Goal: Transaction & Acquisition: Purchase product/service

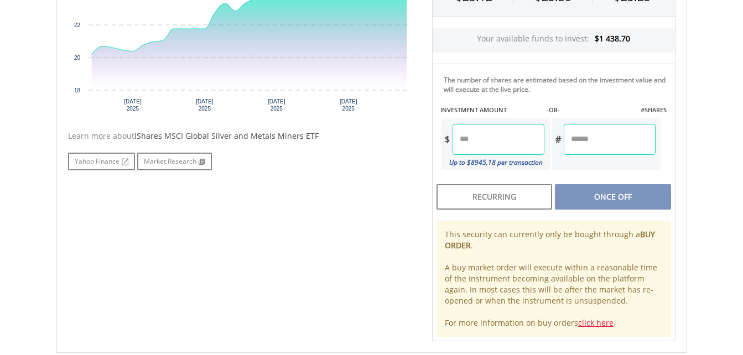
scroll to position [166, 0]
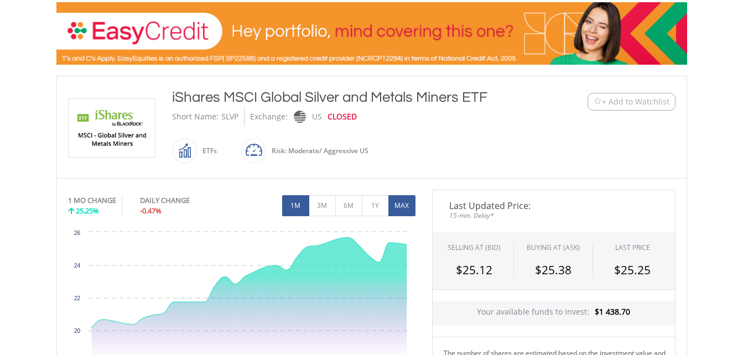
click at [403, 206] on button "MAX" at bounding box center [401, 205] width 27 height 21
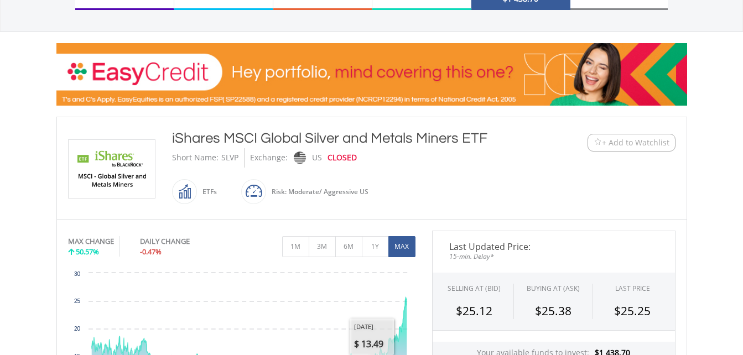
scroll to position [111, 0]
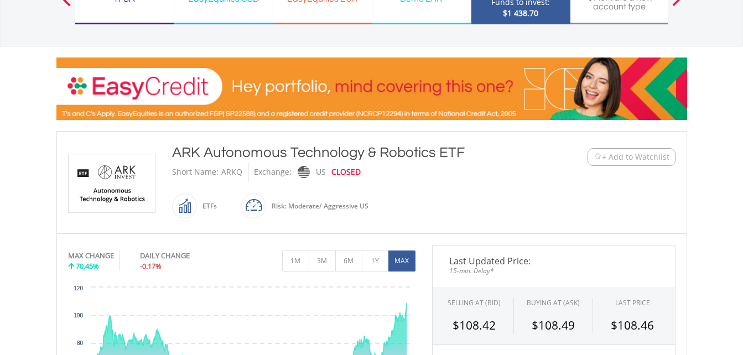
scroll to position [166, 0]
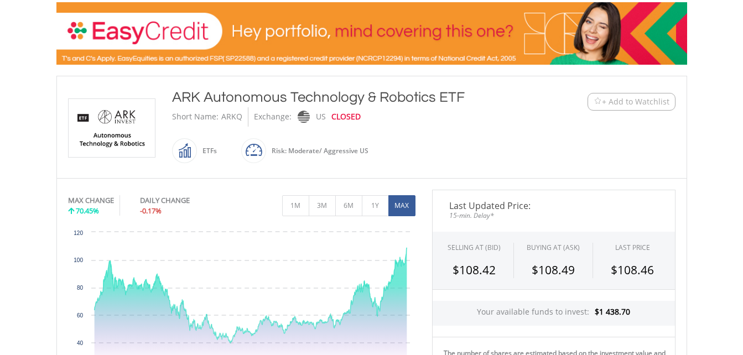
drag, startPoint x: 174, startPoint y: 96, endPoint x: 417, endPoint y: 78, distance: 243.6
click at [417, 78] on div "﻿ ARK Autonomous Technology & Robotics ETF ARK Autonomous Technology & Robotics…" at bounding box center [371, 127] width 631 height 102
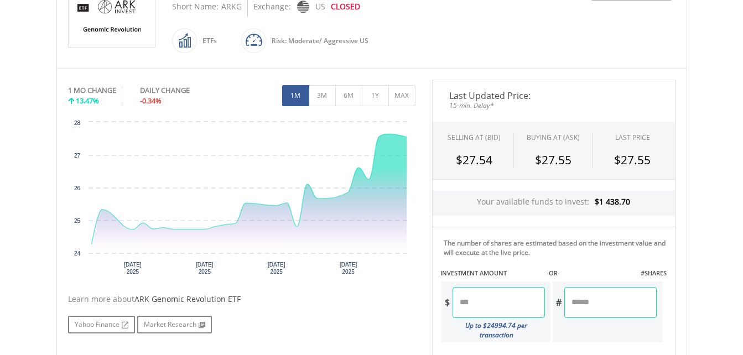
scroll to position [277, 0]
click at [407, 98] on button "MAX" at bounding box center [401, 95] width 27 height 21
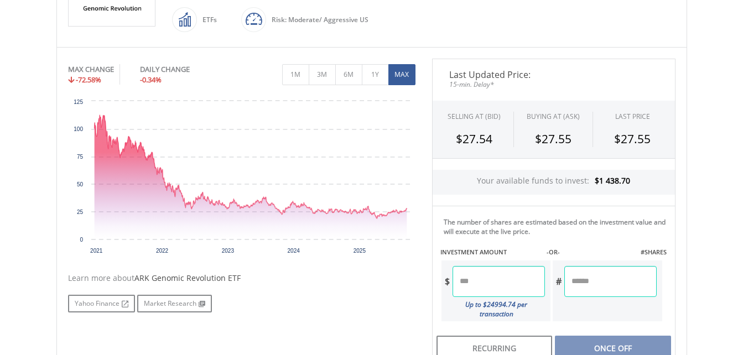
scroll to position [221, 0]
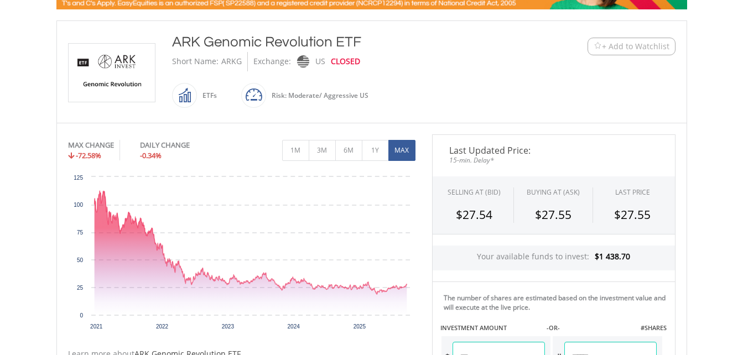
drag, startPoint x: 175, startPoint y: 42, endPoint x: 357, endPoint y: 46, distance: 182.1
click at [357, 46] on div "ARK Genomic Revolution ETF" at bounding box center [345, 42] width 347 height 20
drag, startPoint x: 357, startPoint y: 46, endPoint x: 335, endPoint y: 47, distance: 22.2
copy div "ARK Genomic Revolution ETF"
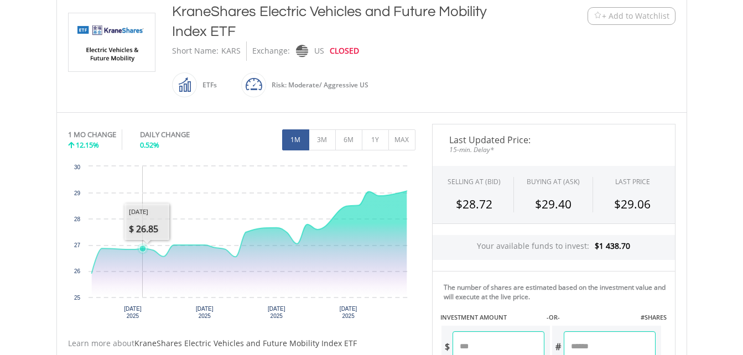
scroll to position [277, 0]
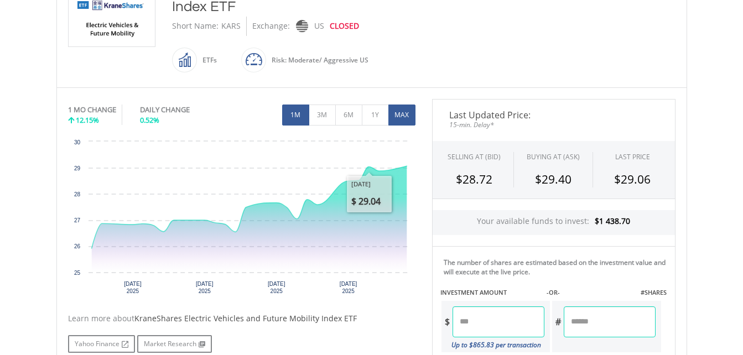
click at [395, 118] on button "MAX" at bounding box center [401, 115] width 27 height 21
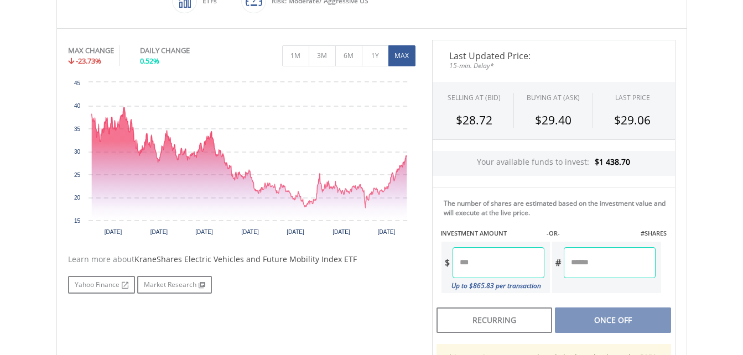
scroll to position [332, 0]
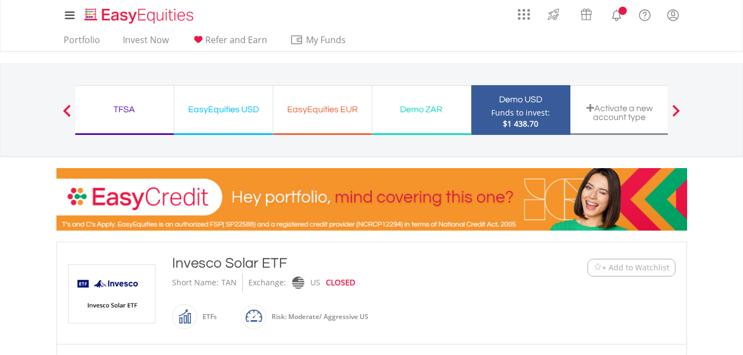
scroll to position [332, 0]
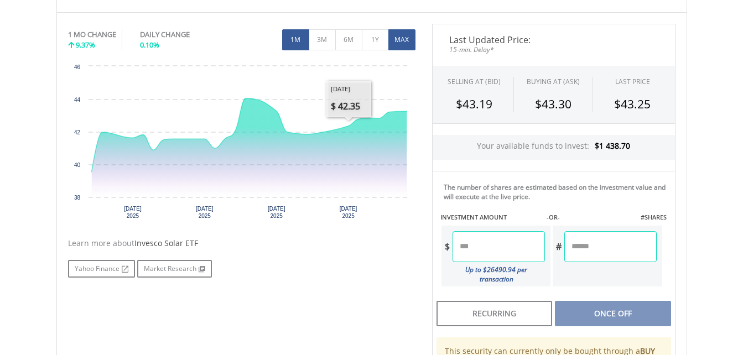
click at [397, 41] on button "MAX" at bounding box center [401, 39] width 27 height 21
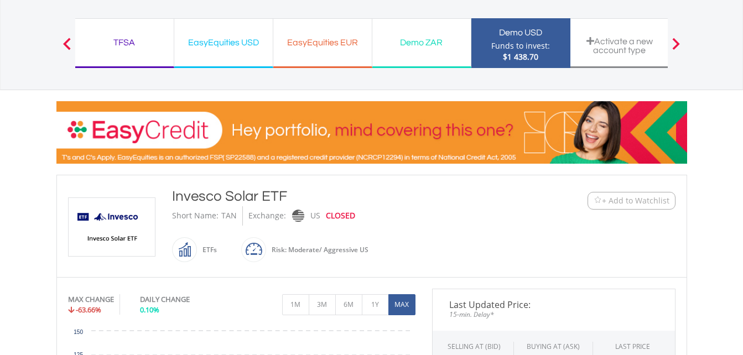
scroll to position [0, 0]
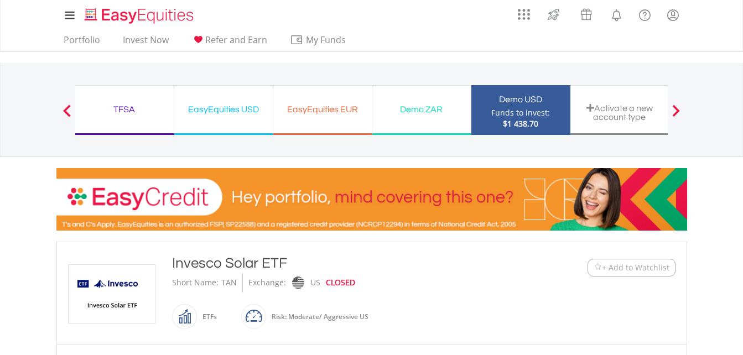
drag, startPoint x: 172, startPoint y: 264, endPoint x: 283, endPoint y: 255, distance: 111.6
click at [283, 255] on div "Invesco Solar ETF" at bounding box center [345, 263] width 347 height 20
copy div "Invesco Solar ETF"
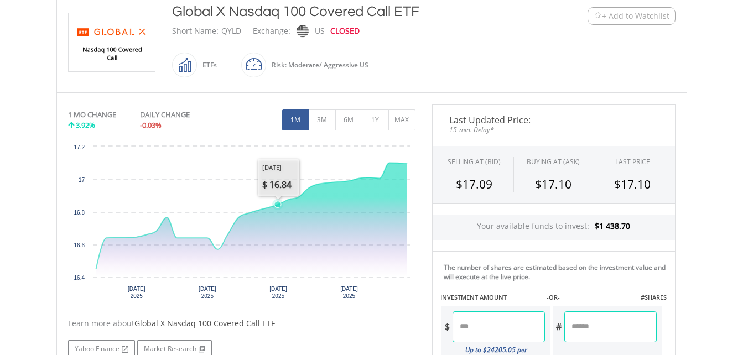
scroll to position [277, 0]
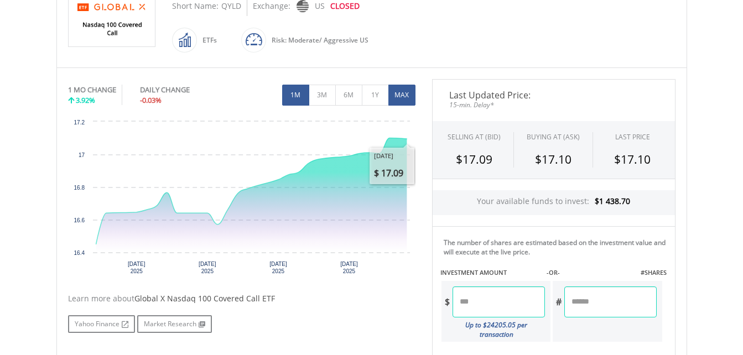
click at [401, 95] on button "MAX" at bounding box center [401, 95] width 27 height 21
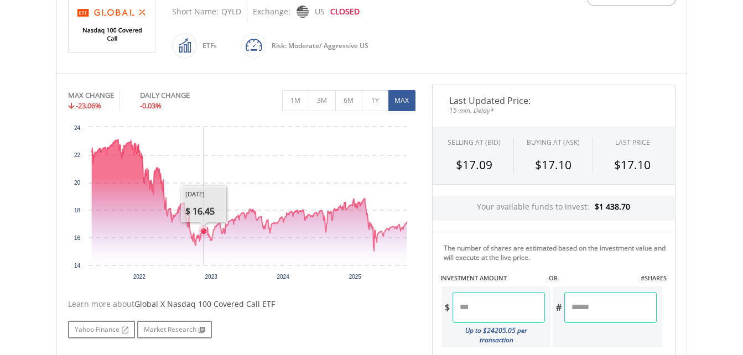
scroll to position [166, 0]
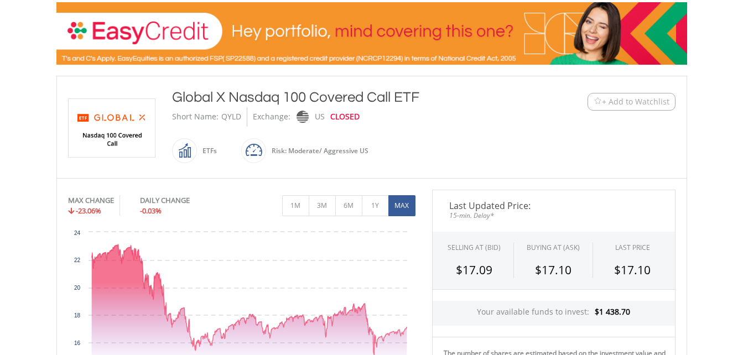
drag, startPoint x: 175, startPoint y: 100, endPoint x: 419, endPoint y: 77, distance: 245.6
click at [419, 77] on div "﻿ Global X Nasdaq 100 Covered Call ETF Global X Nasdaq 100 Covered Call ETF Sho…" at bounding box center [371, 127] width 631 height 102
drag, startPoint x: 419, startPoint y: 77, endPoint x: 392, endPoint y: 97, distance: 34.1
copy div "Global X Nasdaq 100 Covered Call ETF"
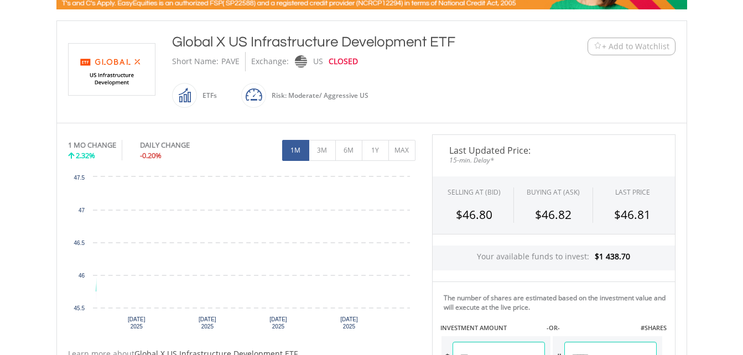
scroll to position [277, 0]
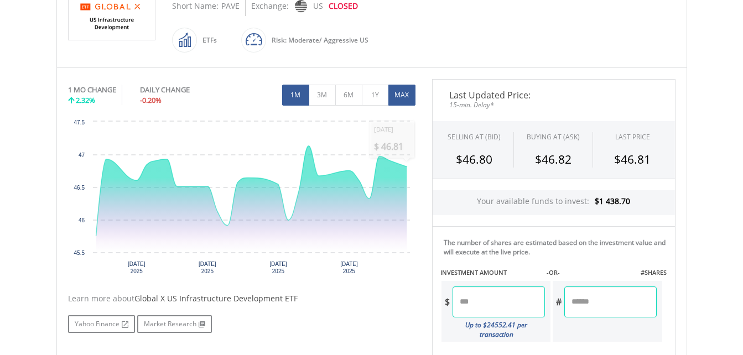
click at [408, 100] on button "MAX" at bounding box center [401, 95] width 27 height 21
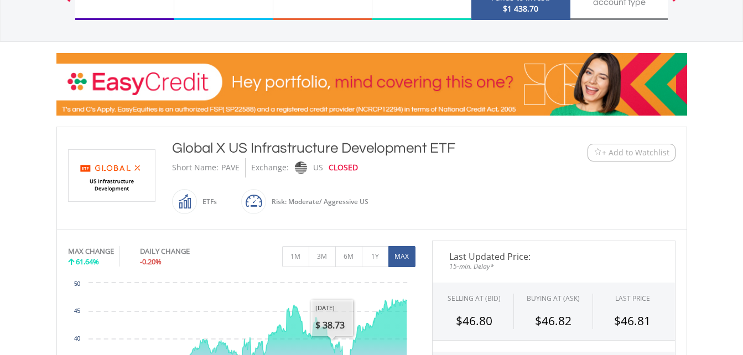
scroll to position [111, 0]
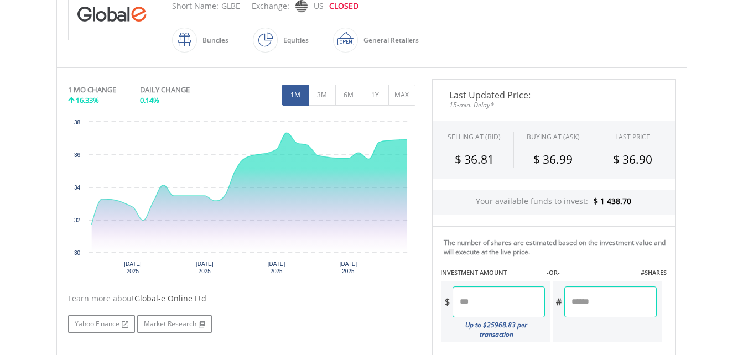
scroll to position [277, 0]
click at [393, 97] on button "MAX" at bounding box center [401, 95] width 27 height 21
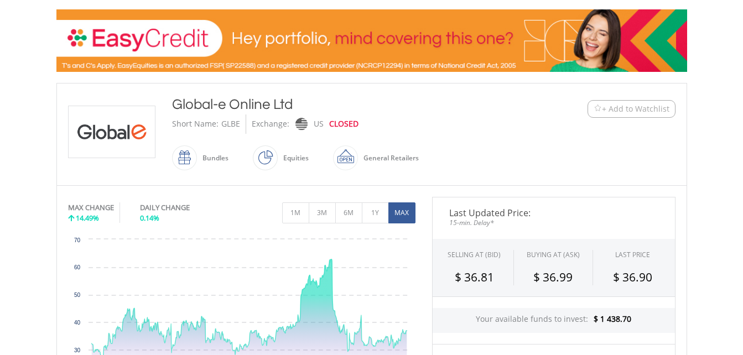
scroll to position [221, 0]
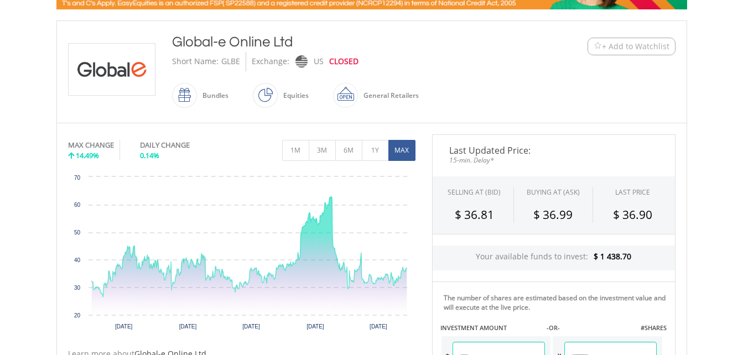
drag, startPoint x: 174, startPoint y: 43, endPoint x: 295, endPoint y: 40, distance: 121.8
click at [295, 40] on div "Global-e Online Ltd" at bounding box center [345, 42] width 347 height 20
drag, startPoint x: 295, startPoint y: 40, endPoint x: 266, endPoint y: 44, distance: 29.6
copy div "Global-e Online Ltd"
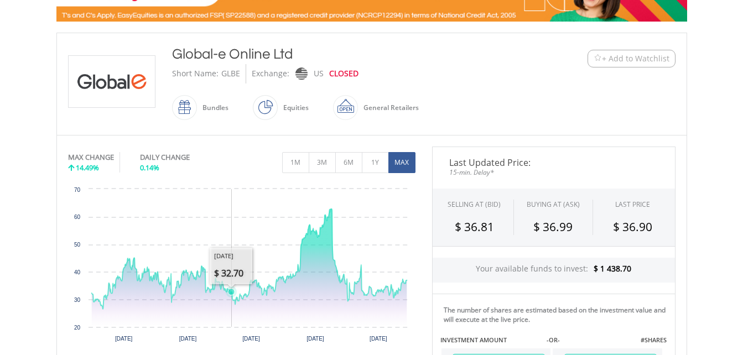
scroll to position [277, 0]
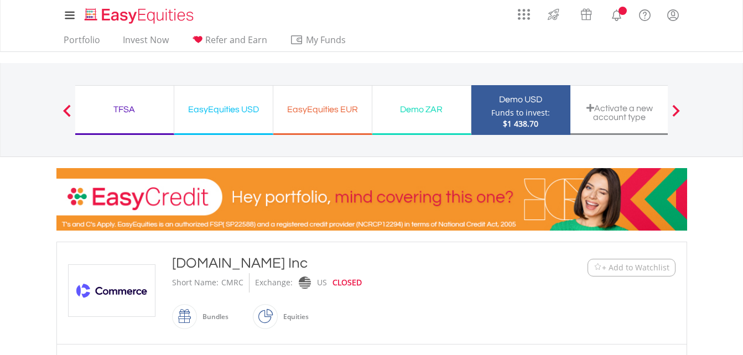
scroll to position [277, 0]
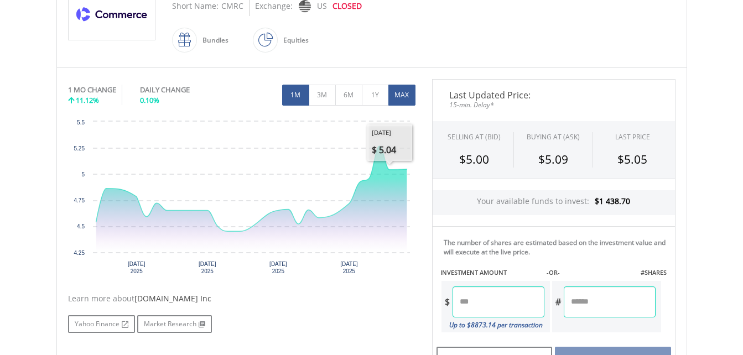
click at [404, 101] on button "MAX" at bounding box center [401, 95] width 27 height 21
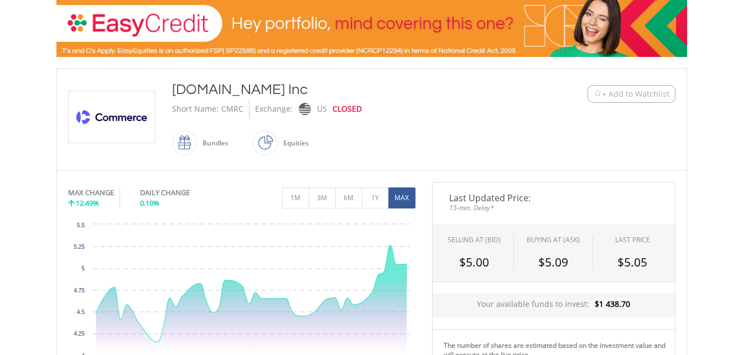
scroll to position [166, 0]
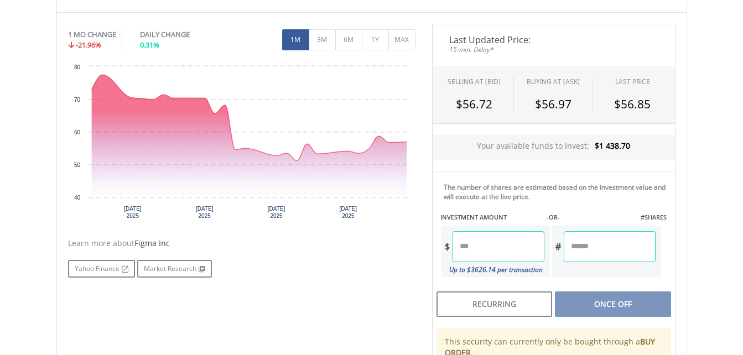
scroll to position [332, 0]
click at [399, 46] on button "MAX" at bounding box center [401, 39] width 27 height 21
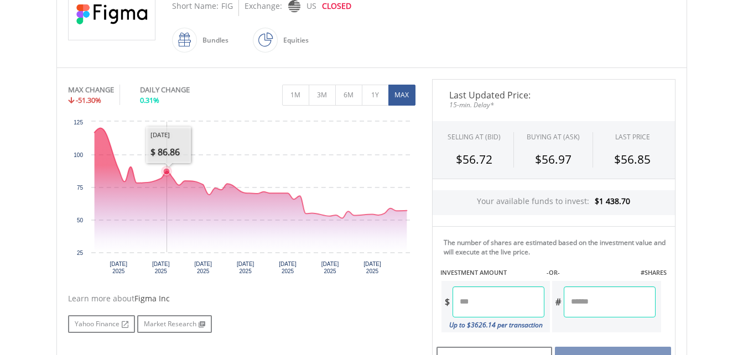
scroll to position [221, 0]
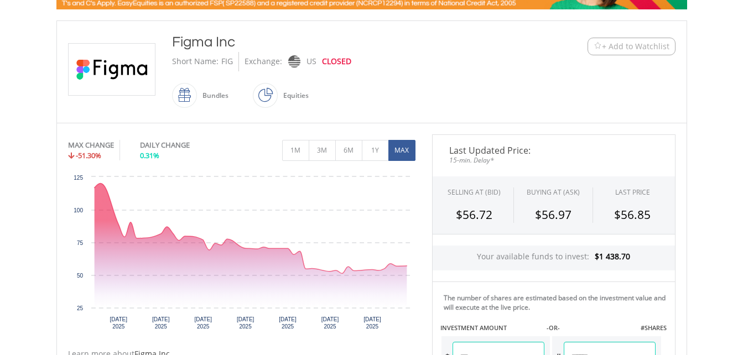
drag, startPoint x: 173, startPoint y: 43, endPoint x: 235, endPoint y: 46, distance: 62.1
click at [235, 46] on div "Figma Inc" at bounding box center [345, 42] width 347 height 20
drag, startPoint x: 235, startPoint y: 46, endPoint x: 217, endPoint y: 47, distance: 18.3
copy div "Figma Inc"
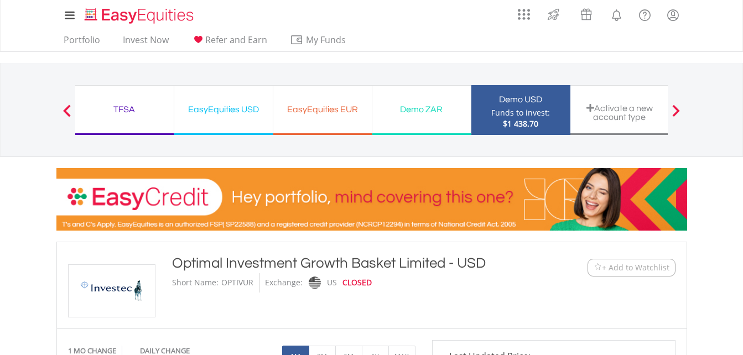
scroll to position [277, 0]
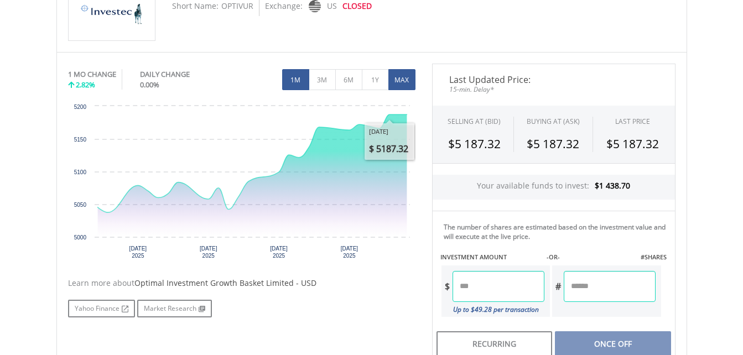
click at [402, 87] on button "MAX" at bounding box center [401, 79] width 27 height 21
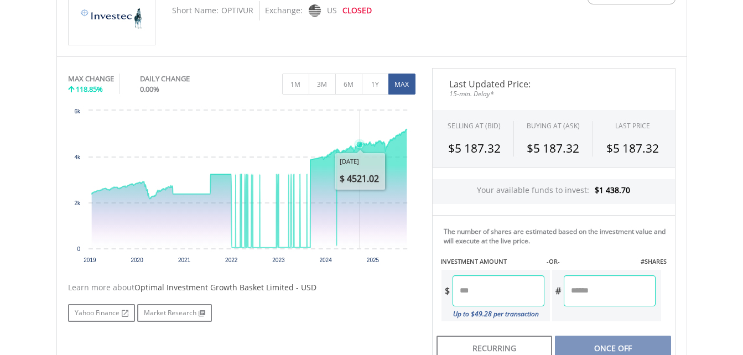
scroll to position [221, 0]
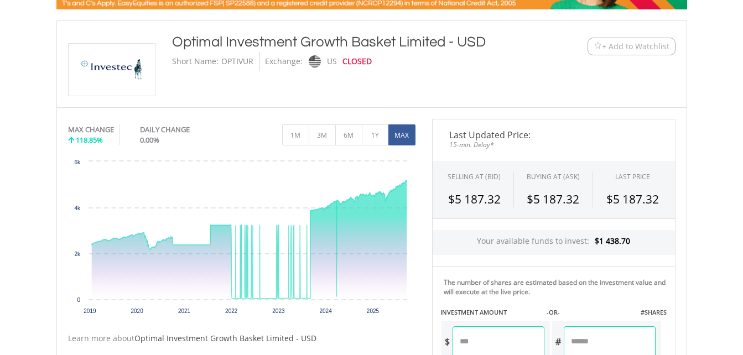
drag, startPoint x: 174, startPoint y: 39, endPoint x: 445, endPoint y: 50, distance: 271.4
click at [445, 50] on div "Optimal Investment Growth Basket Limited - USD" at bounding box center [345, 42] width 347 height 20
drag, startPoint x: 445, startPoint y: 50, endPoint x: 421, endPoint y: 43, distance: 24.9
copy div "Optimal Investment Growth Basket Limited"
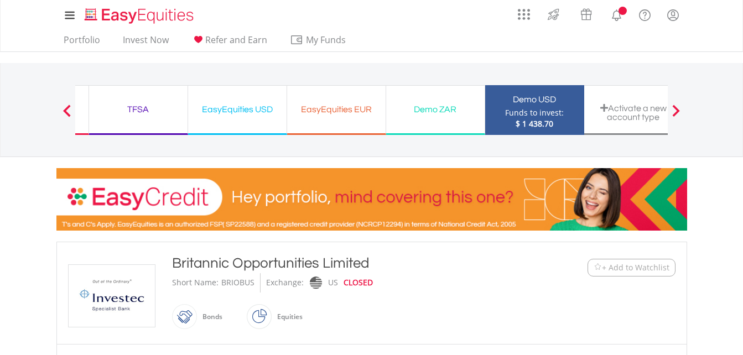
scroll to position [221, 0]
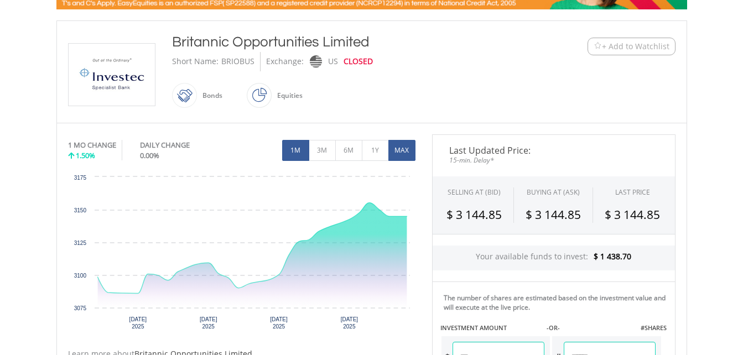
click at [404, 156] on button "MAX" at bounding box center [401, 150] width 27 height 21
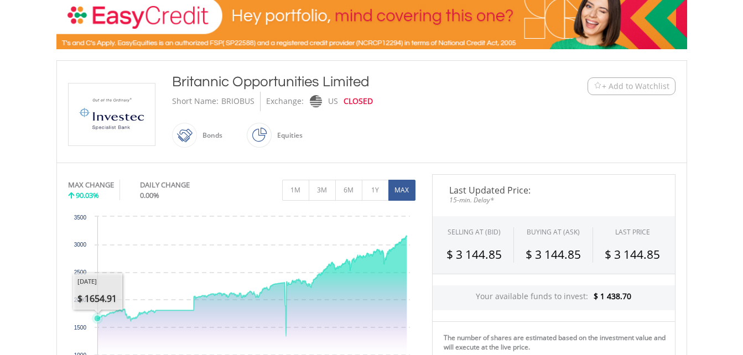
scroll to position [166, 0]
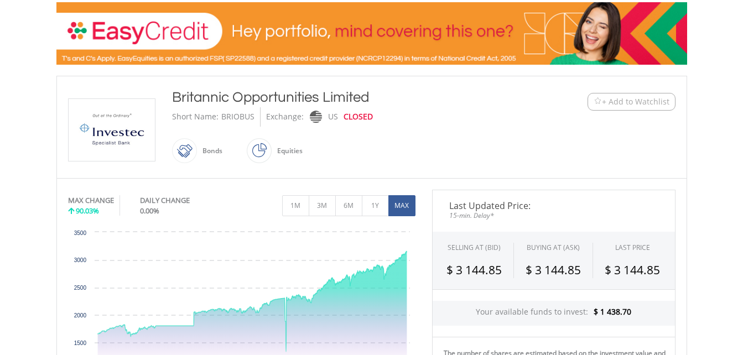
drag, startPoint x: 172, startPoint y: 100, endPoint x: 369, endPoint y: 98, distance: 197.0
click at [369, 98] on div "Britannic Opportunities Limited" at bounding box center [345, 97] width 347 height 20
drag, startPoint x: 369, startPoint y: 98, endPoint x: 356, endPoint y: 99, distance: 12.8
copy div "Britannic Opportunities Limited"
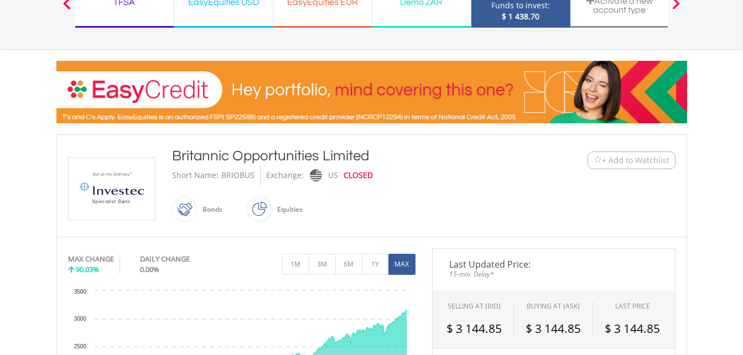
scroll to position [0, 0]
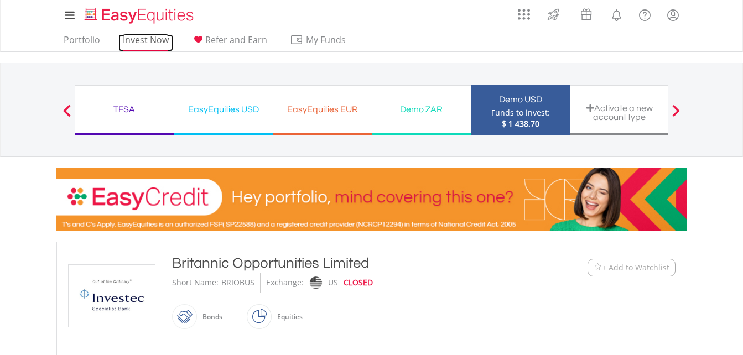
click at [135, 48] on link "Invest Now" at bounding box center [145, 42] width 55 height 17
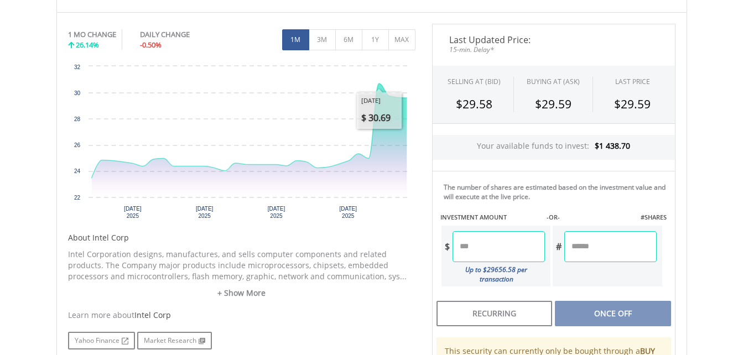
scroll to position [332, 0]
click at [402, 45] on button "MAX" at bounding box center [401, 39] width 27 height 21
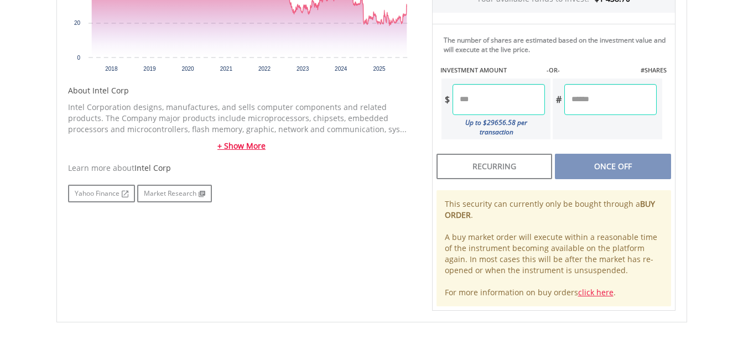
scroll to position [498, 0]
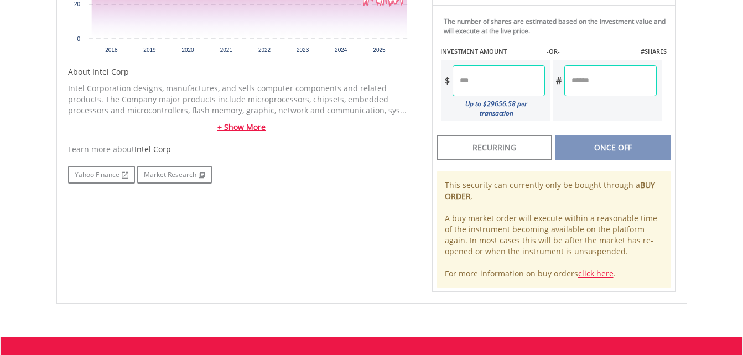
click at [243, 127] on link "+ Show More" at bounding box center [241, 127] width 347 height 11
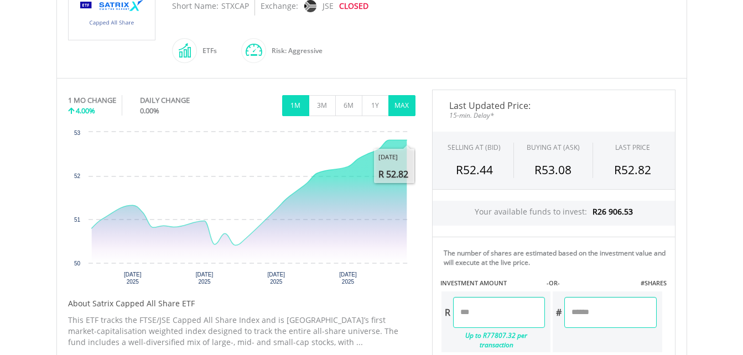
scroll to position [276, 0]
click at [406, 108] on button "MAX" at bounding box center [401, 106] width 27 height 21
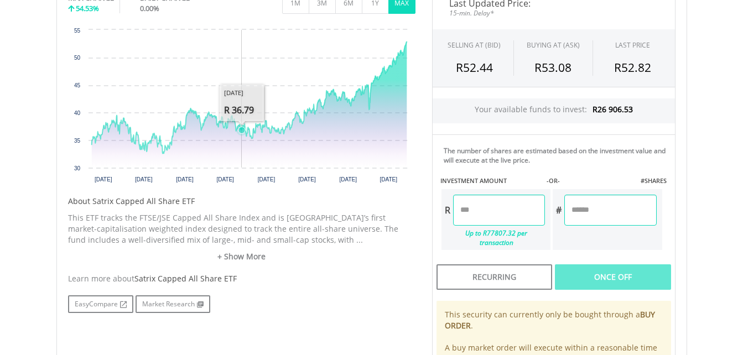
scroll to position [387, 0]
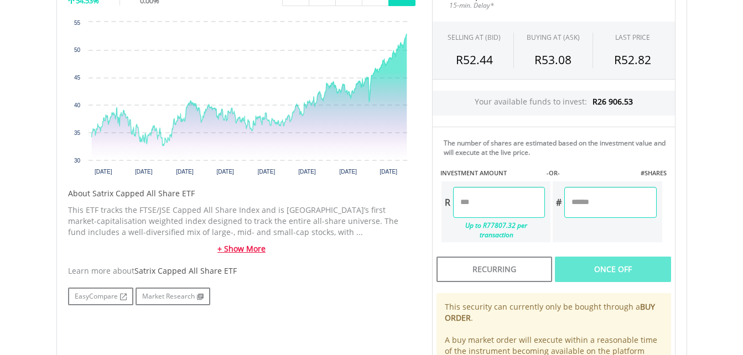
click at [243, 251] on link "+ Show More" at bounding box center [241, 248] width 347 height 11
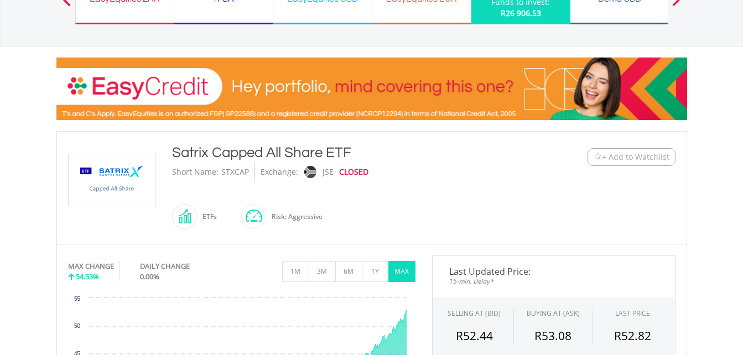
scroll to position [110, 0]
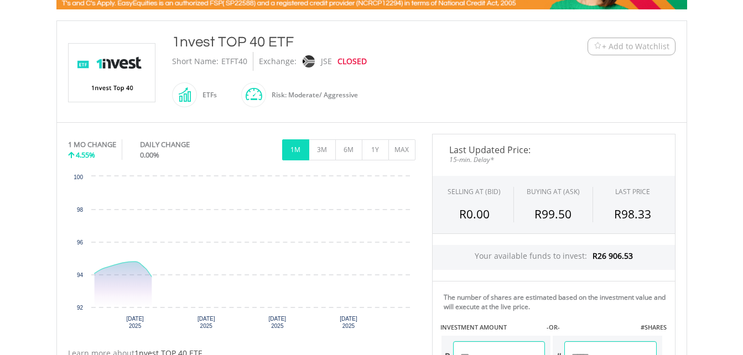
scroll to position [221, 0]
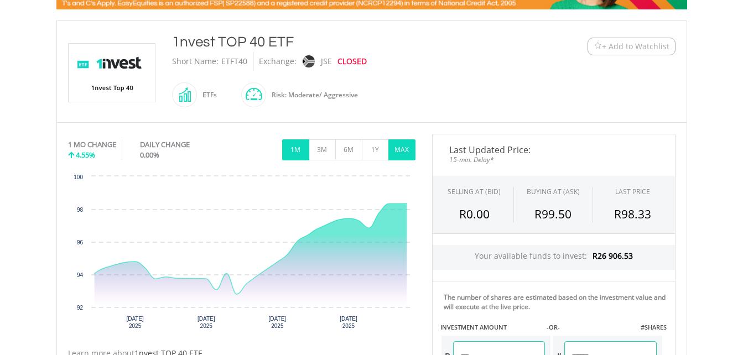
click at [406, 150] on button "MAX" at bounding box center [401, 149] width 27 height 21
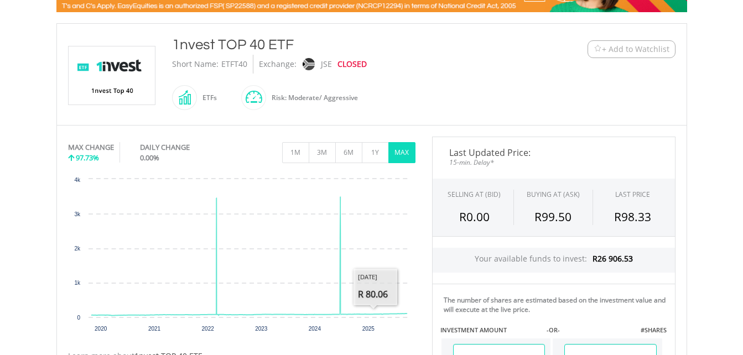
scroll to position [166, 0]
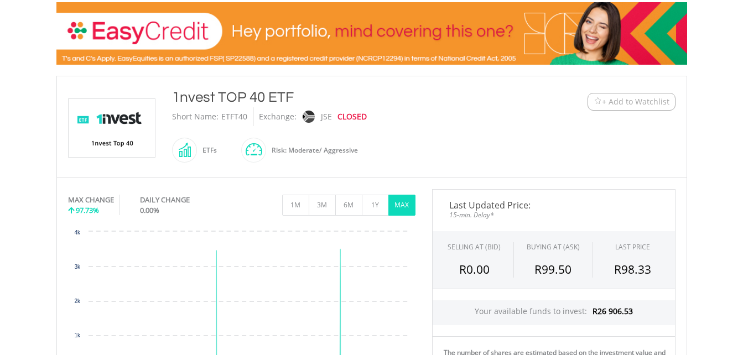
drag, startPoint x: 173, startPoint y: 100, endPoint x: 299, endPoint y: 94, distance: 126.8
click at [299, 94] on div "1nvest TOP 40 ETF" at bounding box center [345, 97] width 347 height 20
copy div "1nvest TOP 40 ETF"
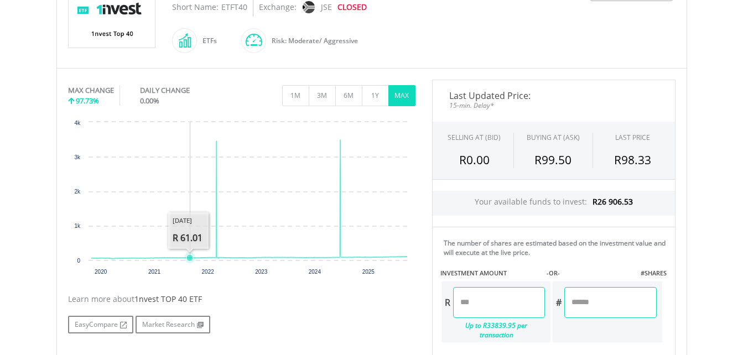
scroll to position [277, 0]
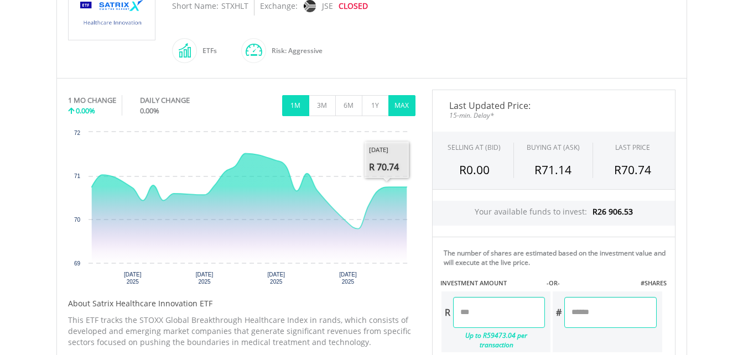
scroll to position [277, 0]
click at [401, 101] on button "MAX" at bounding box center [401, 105] width 27 height 21
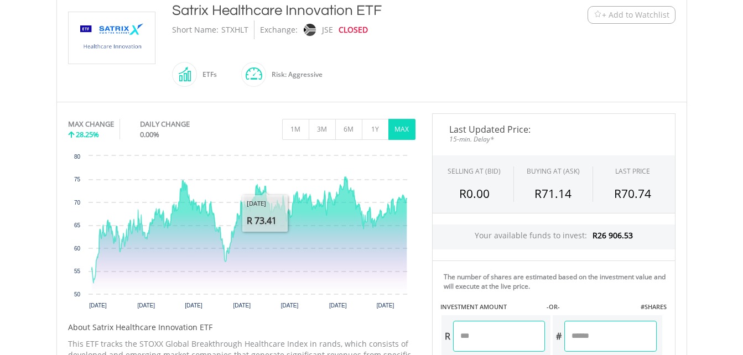
scroll to position [221, 0]
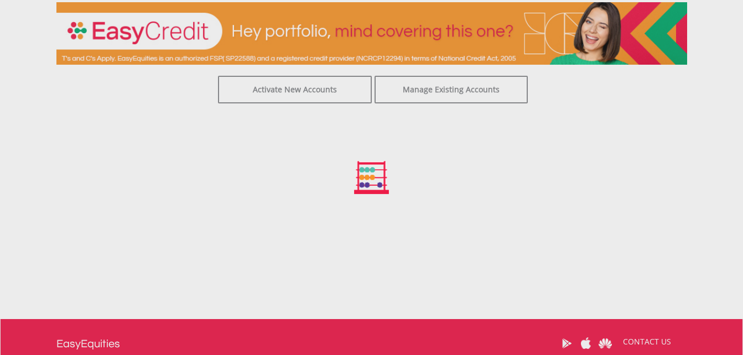
scroll to position [166, 0]
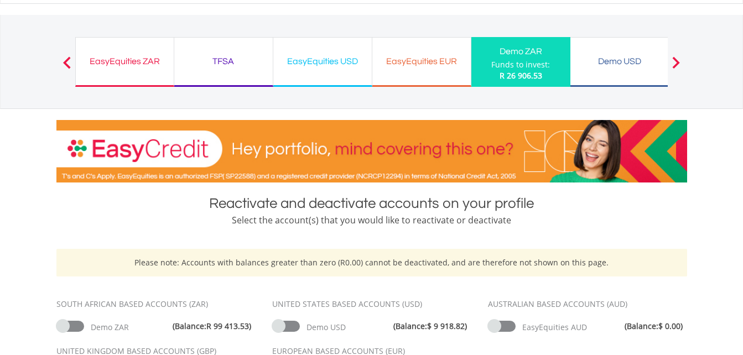
scroll to position [221, 0]
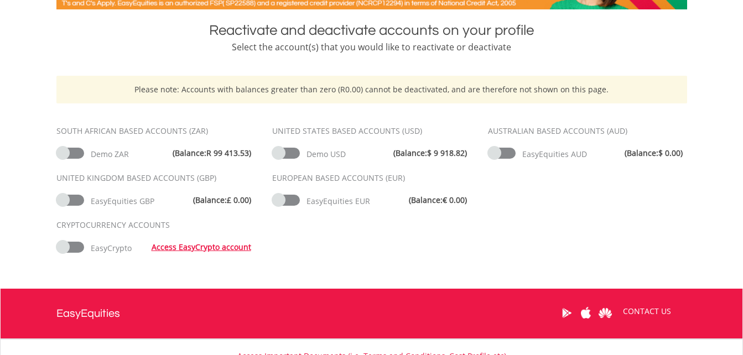
click at [281, 204] on span at bounding box center [286, 200] width 28 height 11
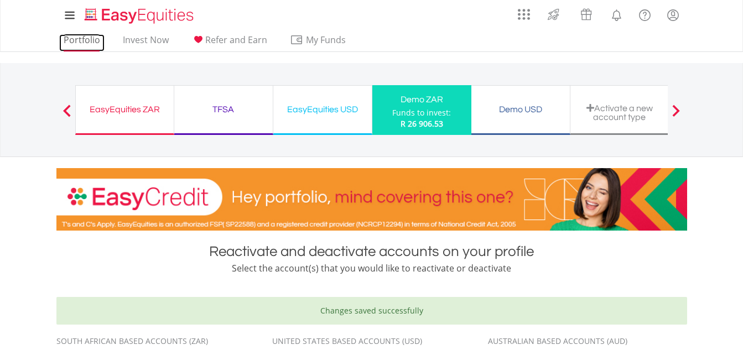
click at [92, 38] on link "Portfolio" at bounding box center [81, 42] width 45 height 17
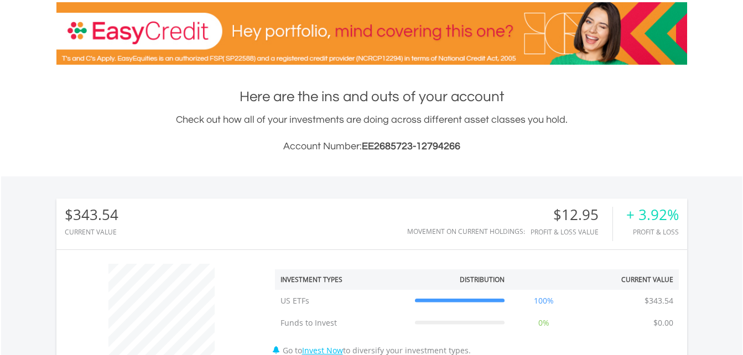
scroll to position [106, 210]
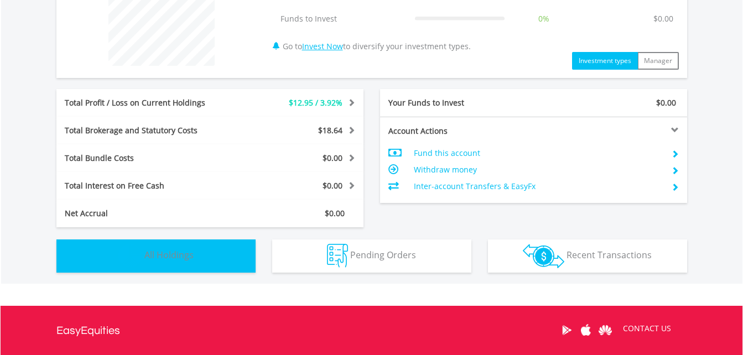
click at [212, 263] on button "Holdings All Holdings" at bounding box center [155, 256] width 199 height 33
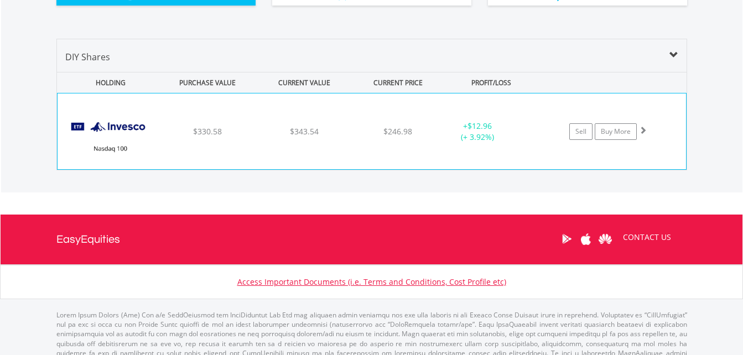
scroll to position [682, 0]
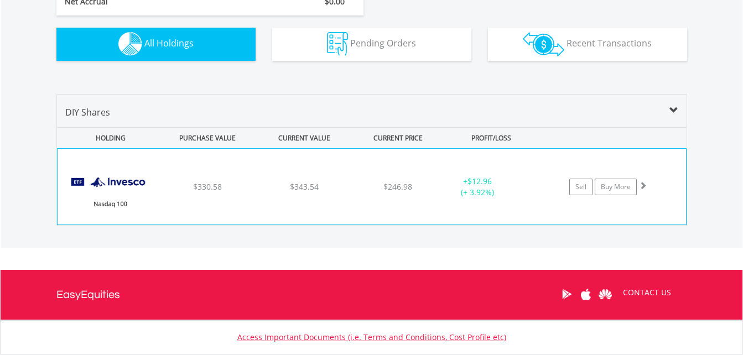
click at [483, 195] on div "﻿ Invesco Nasdaq 100 ETF $330.58 $343.54 $246.98 + $12.96 (+ 3.92%) Sell Buy Mo…" at bounding box center [372, 186] width 630 height 77
click at [251, 215] on div "﻿ Invesco Nasdaq 100 ETF $330.58 $343.54 $246.98 + $12.96 (+ 3.92%) Sell Buy Mo…" at bounding box center [372, 187] width 629 height 76
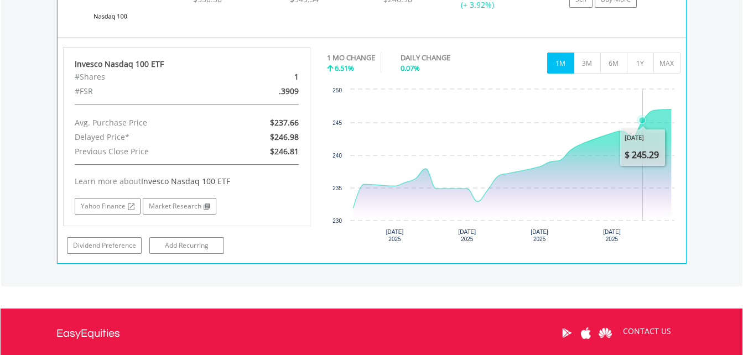
scroll to position [904, 0]
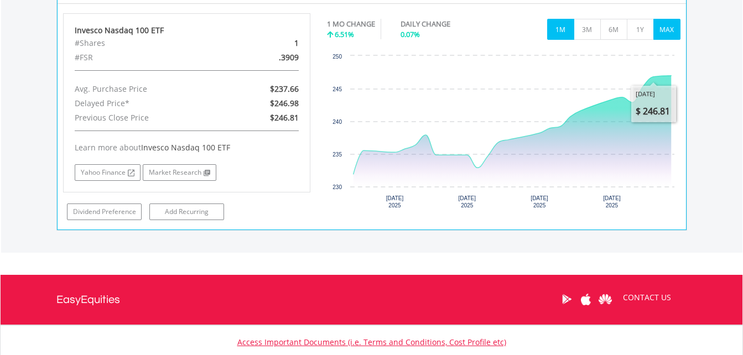
click at [670, 37] on button "MAX" at bounding box center [666, 29] width 27 height 21
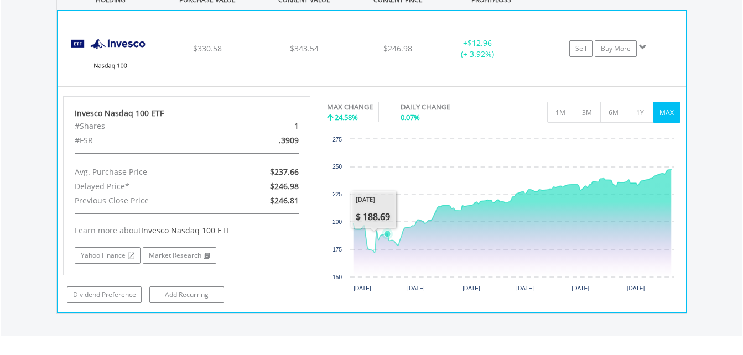
scroll to position [848, 0]
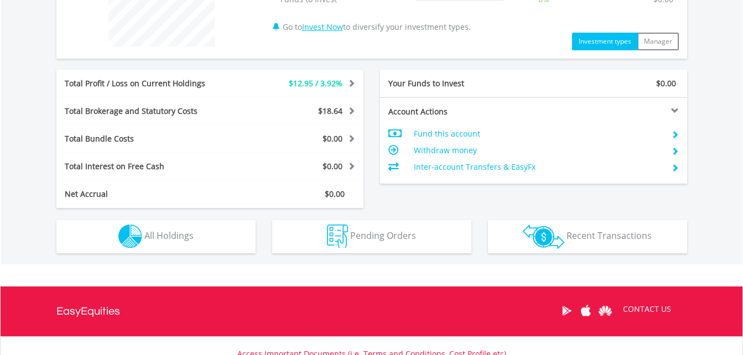
scroll to position [498, 0]
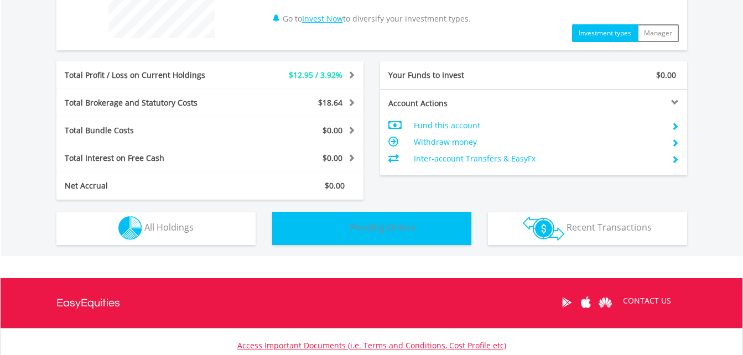
click at [375, 236] on button "Pending Orders Pending Orders" at bounding box center [371, 228] width 199 height 33
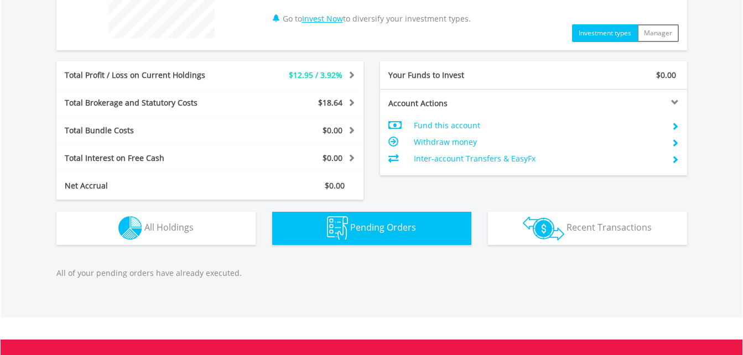
scroll to position [642, 0]
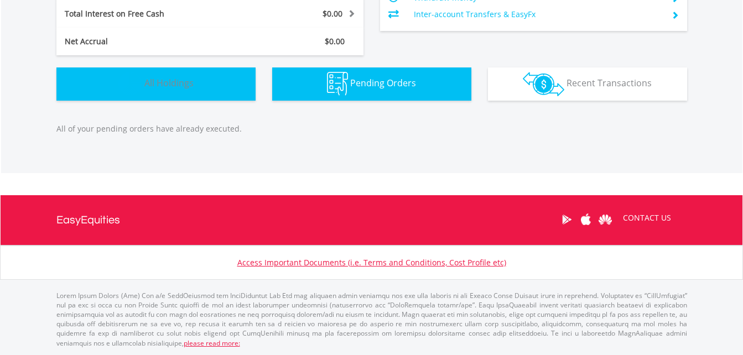
click at [175, 93] on button "Holdings All Holdings" at bounding box center [155, 84] width 199 height 33
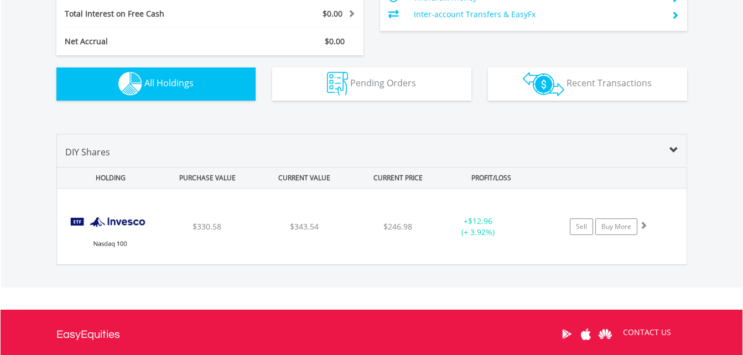
scroll to position [738, 0]
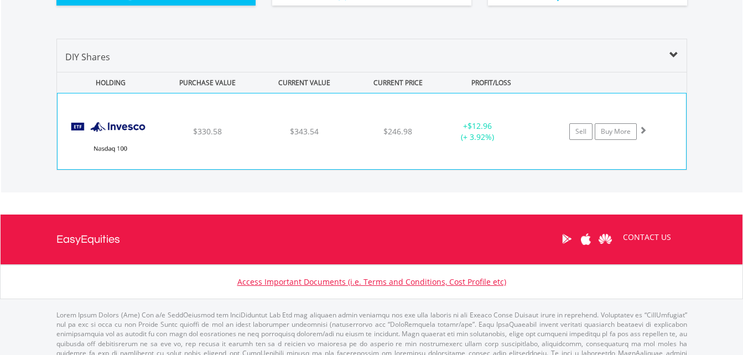
click at [266, 132] on div "$343.54" at bounding box center [304, 131] width 94 height 11
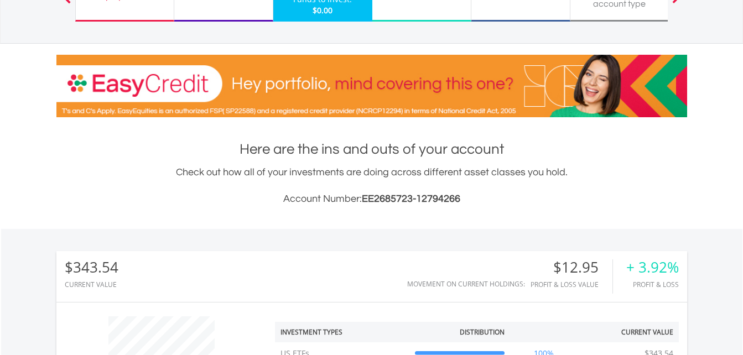
scroll to position [0, 0]
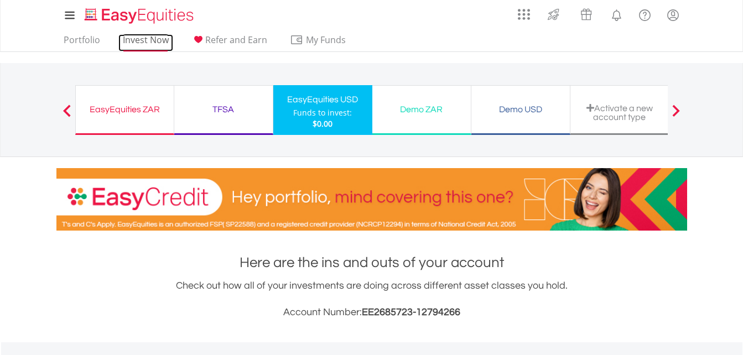
click at [141, 41] on link "Invest Now" at bounding box center [145, 42] width 55 height 17
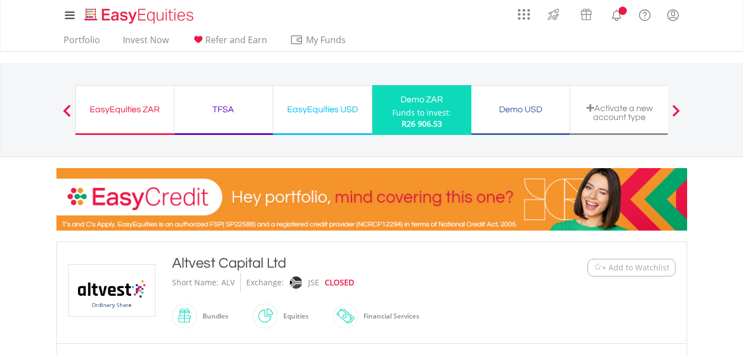
scroll to position [277, 0]
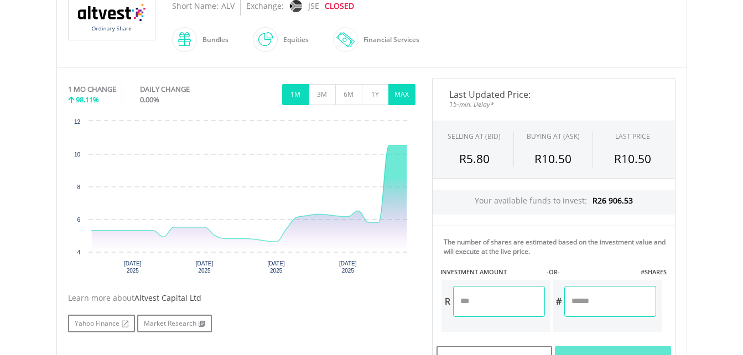
click at [407, 102] on button "MAX" at bounding box center [401, 94] width 27 height 21
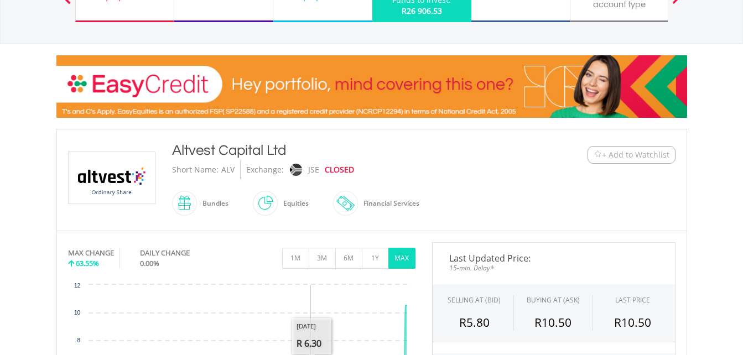
scroll to position [111, 0]
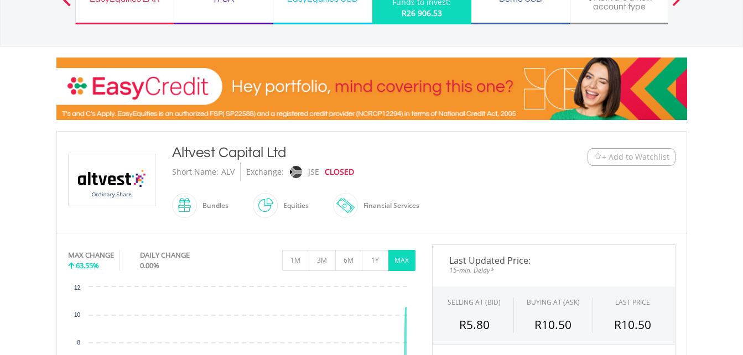
drag, startPoint x: 175, startPoint y: 152, endPoint x: 289, endPoint y: 152, distance: 114.0
click at [289, 152] on div "Altvest Capital Ltd" at bounding box center [345, 153] width 347 height 20
drag, startPoint x: 289, startPoint y: 152, endPoint x: 268, endPoint y: 153, distance: 21.6
copy div "Altvest Capital Ltd"
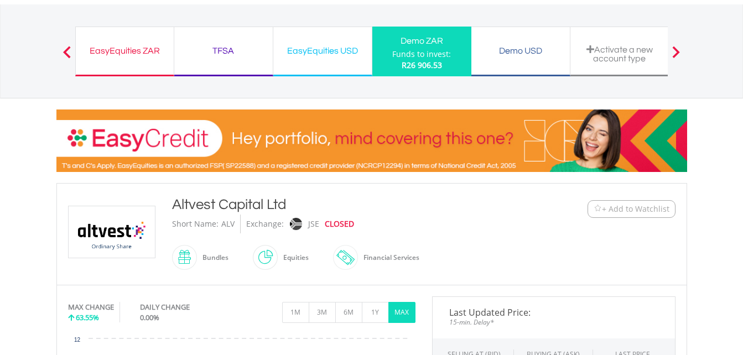
scroll to position [0, 0]
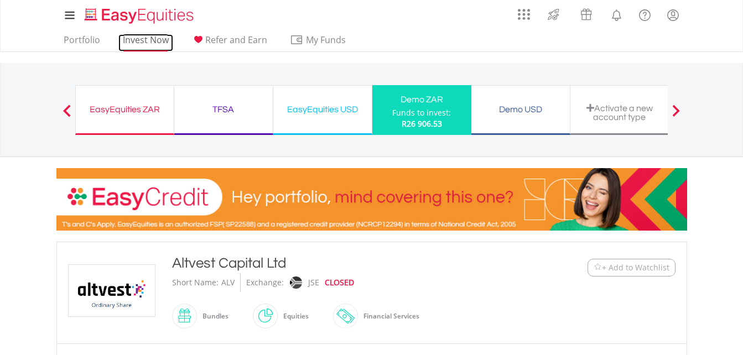
click at [148, 45] on link "Invest Now" at bounding box center [145, 42] width 55 height 17
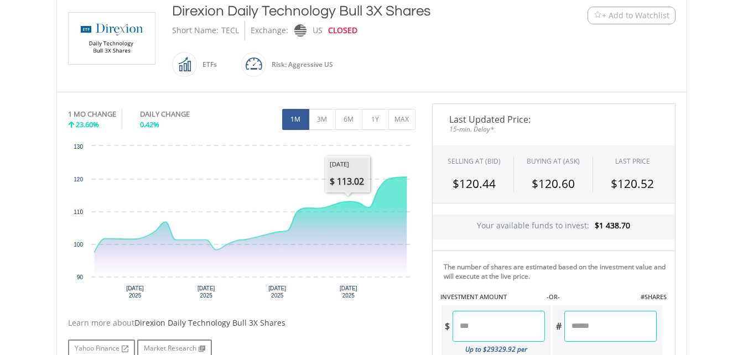
scroll to position [221, 0]
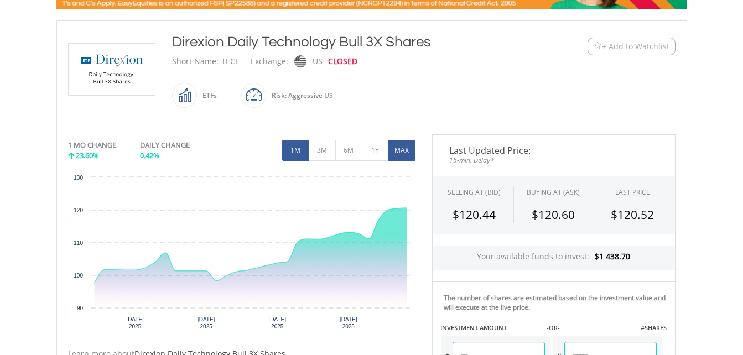
click at [406, 153] on button "MAX" at bounding box center [401, 150] width 27 height 21
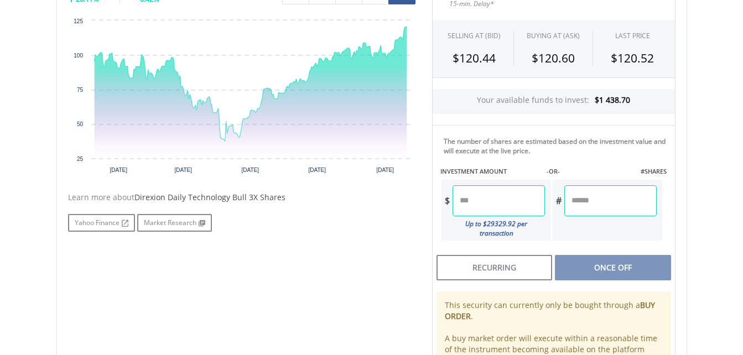
scroll to position [166, 0]
